Goal: Task Accomplishment & Management: Manage account settings

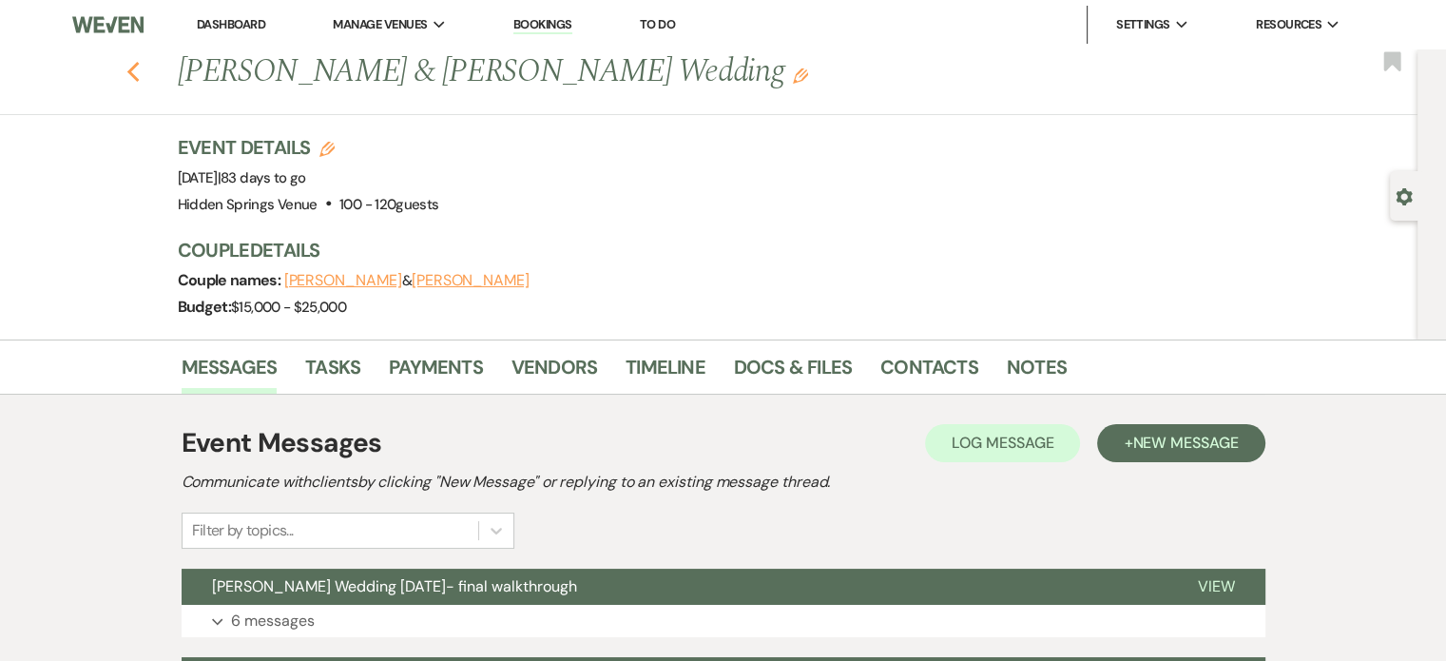
click at [134, 77] on icon "Previous" at bounding box center [133, 72] width 14 height 23
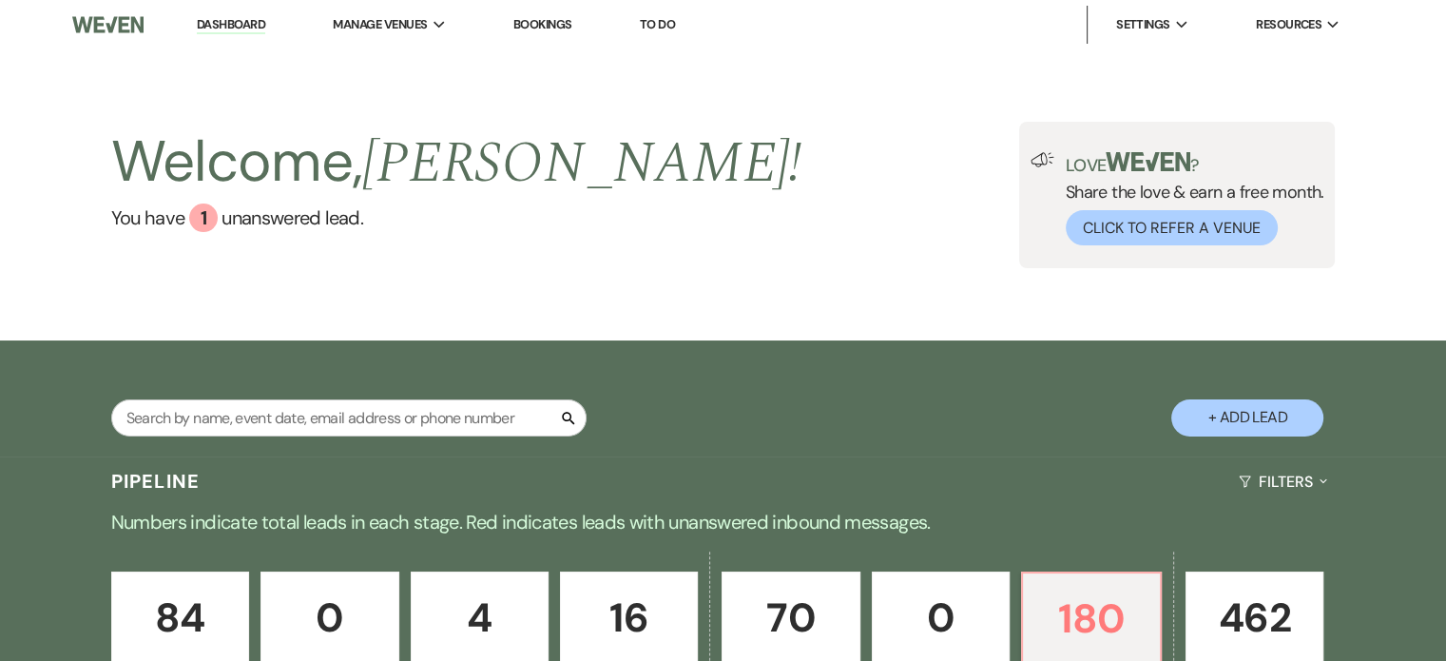
scroll to position [1933, 0]
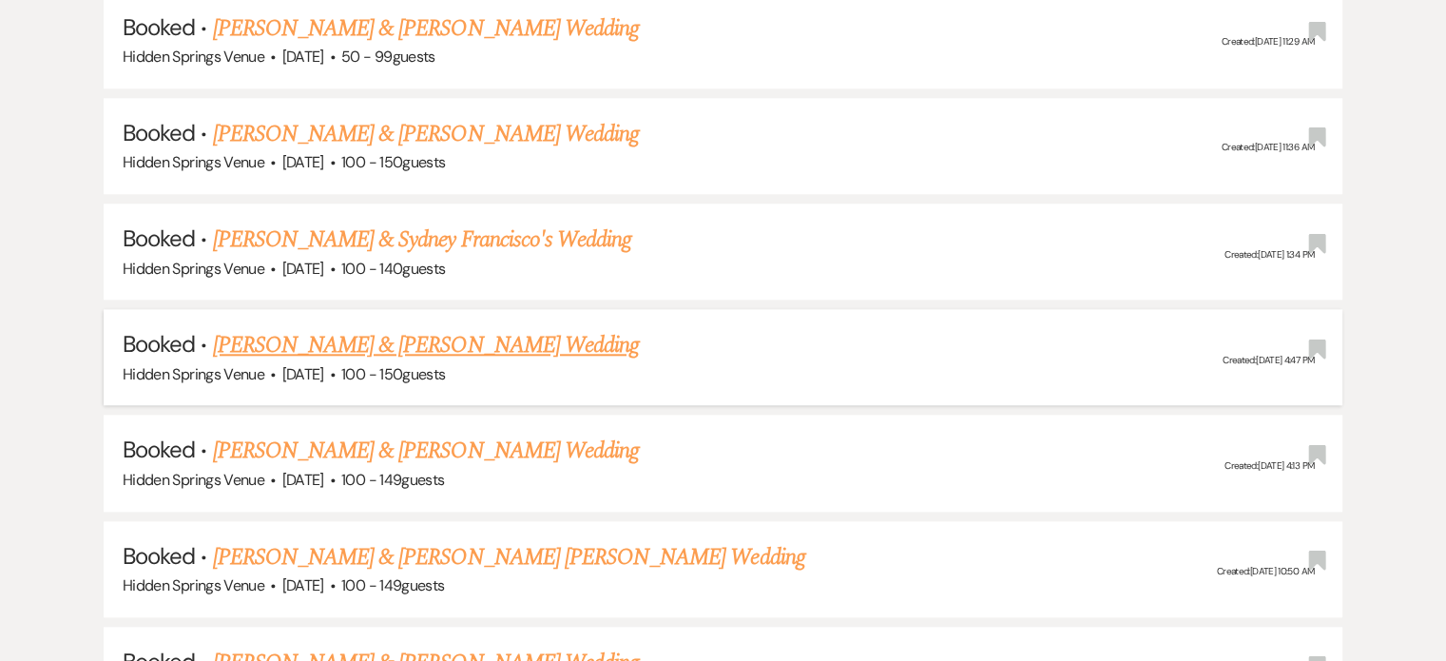
click at [489, 328] on link "[PERSON_NAME] & [PERSON_NAME] Wedding" at bounding box center [426, 345] width 426 height 34
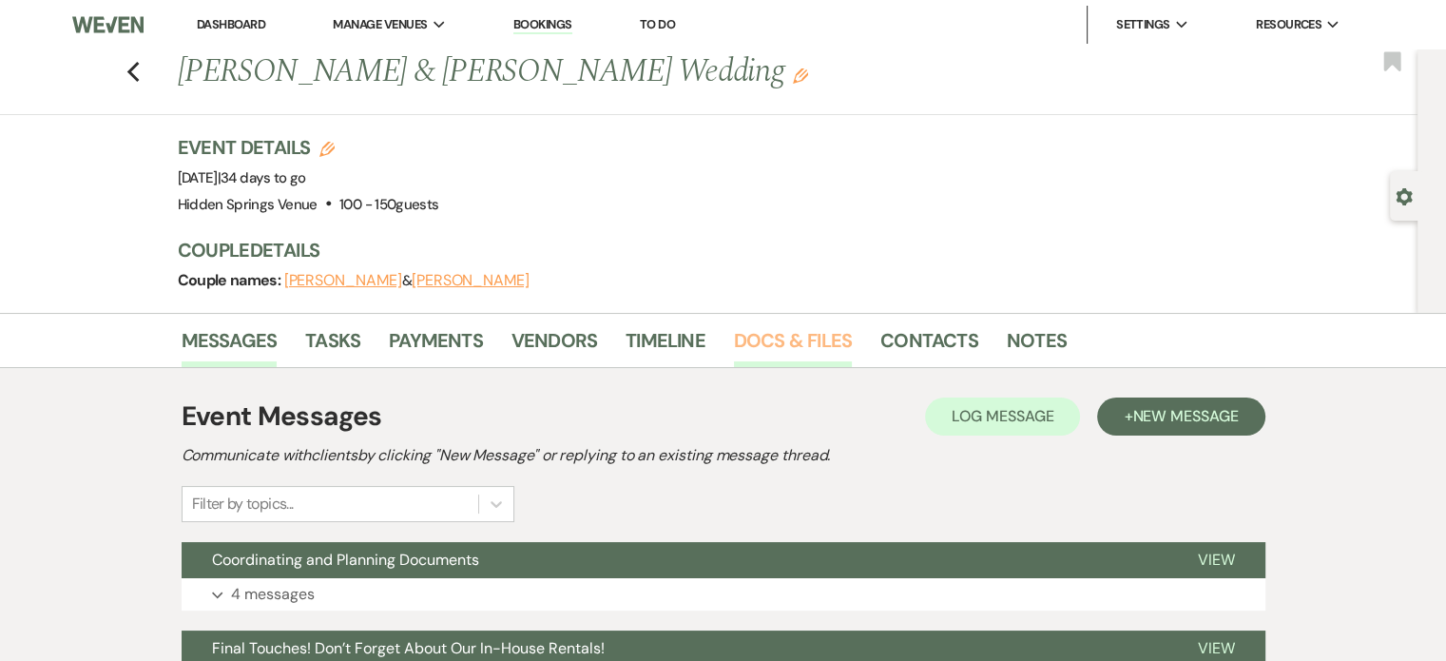
click at [834, 342] on link "Docs & Files" at bounding box center [793, 346] width 118 height 42
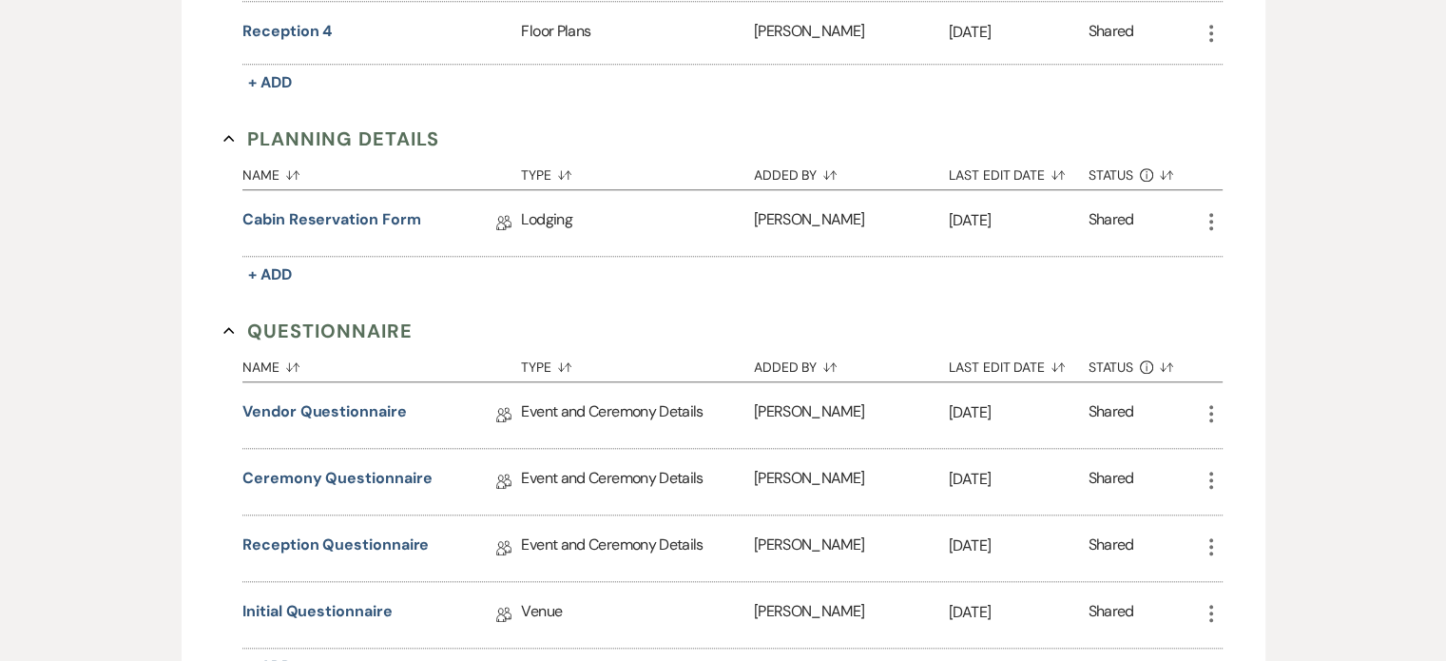
scroll to position [1877, 0]
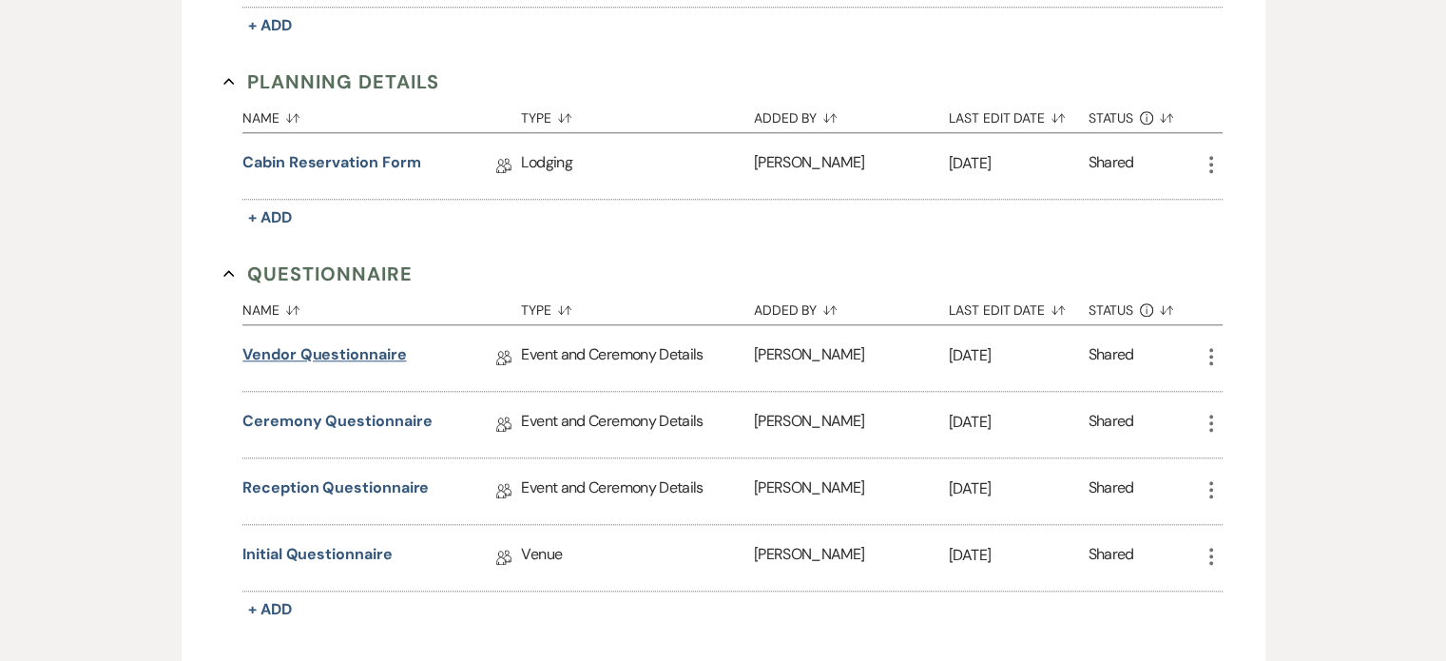
click at [393, 343] on link "Vendor Questionnaire" at bounding box center [324, 357] width 164 height 29
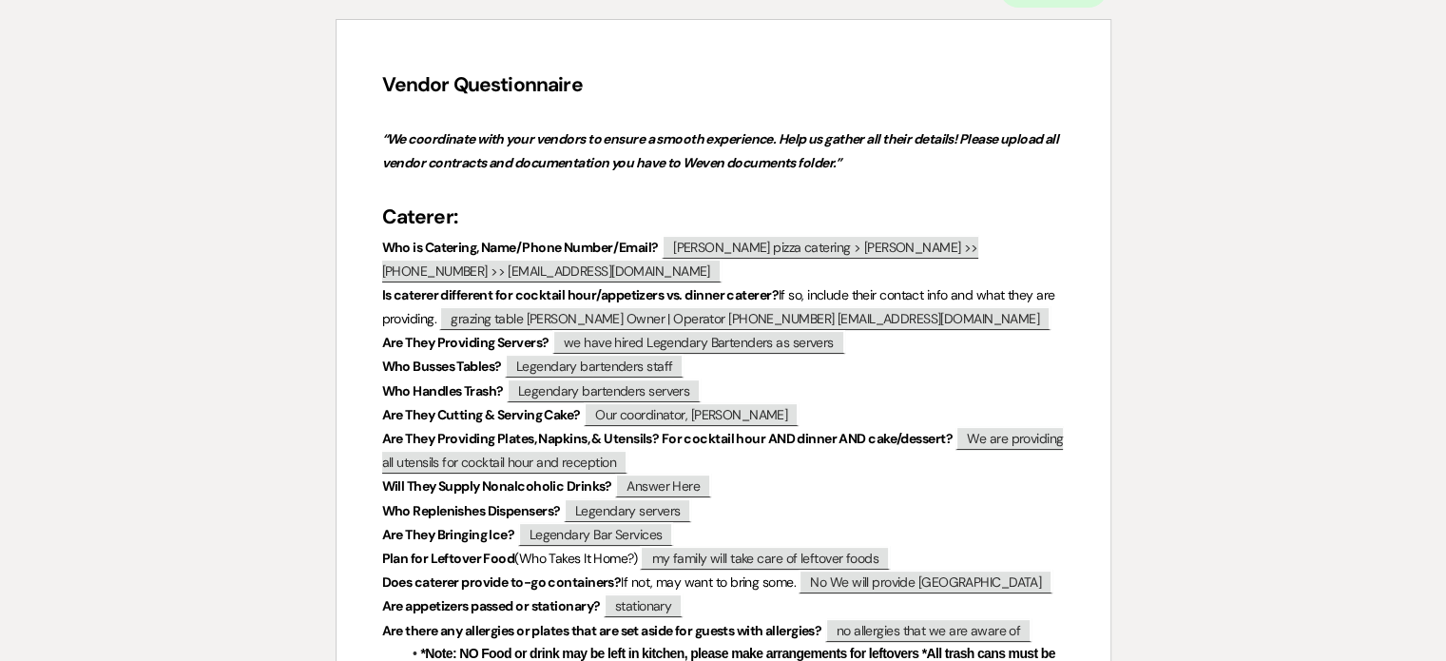
scroll to position [283, 0]
